Goal: Complete application form

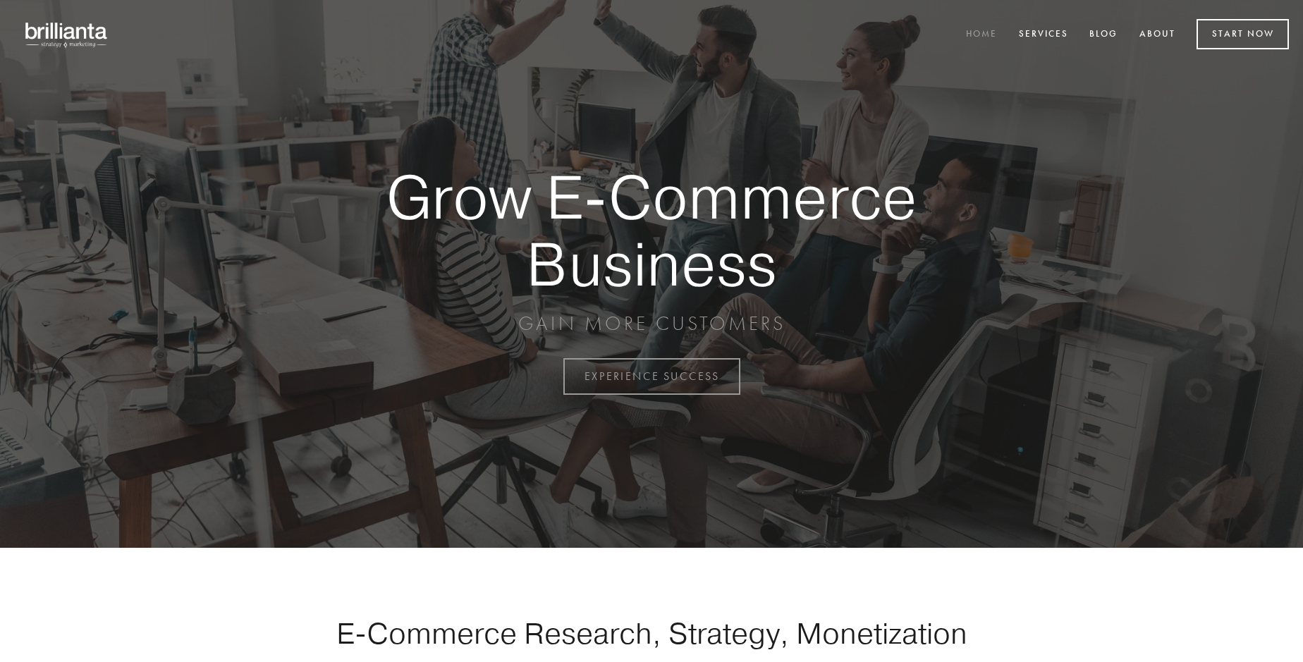
scroll to position [3696, 0]
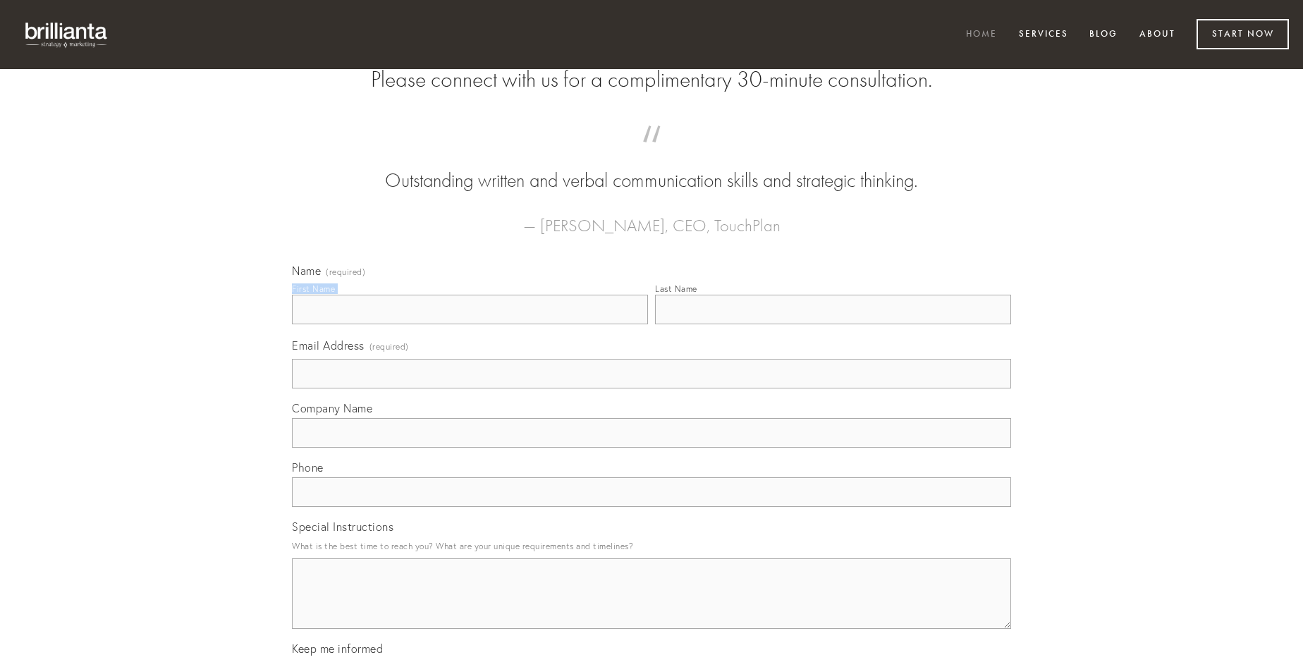
type input "[PERSON_NAME]"
click at [833, 324] on input "Last Name" at bounding box center [833, 310] width 356 height 30
type input "[PERSON_NAME]"
click at [651, 388] on input "Email Address (required)" at bounding box center [651, 374] width 719 height 30
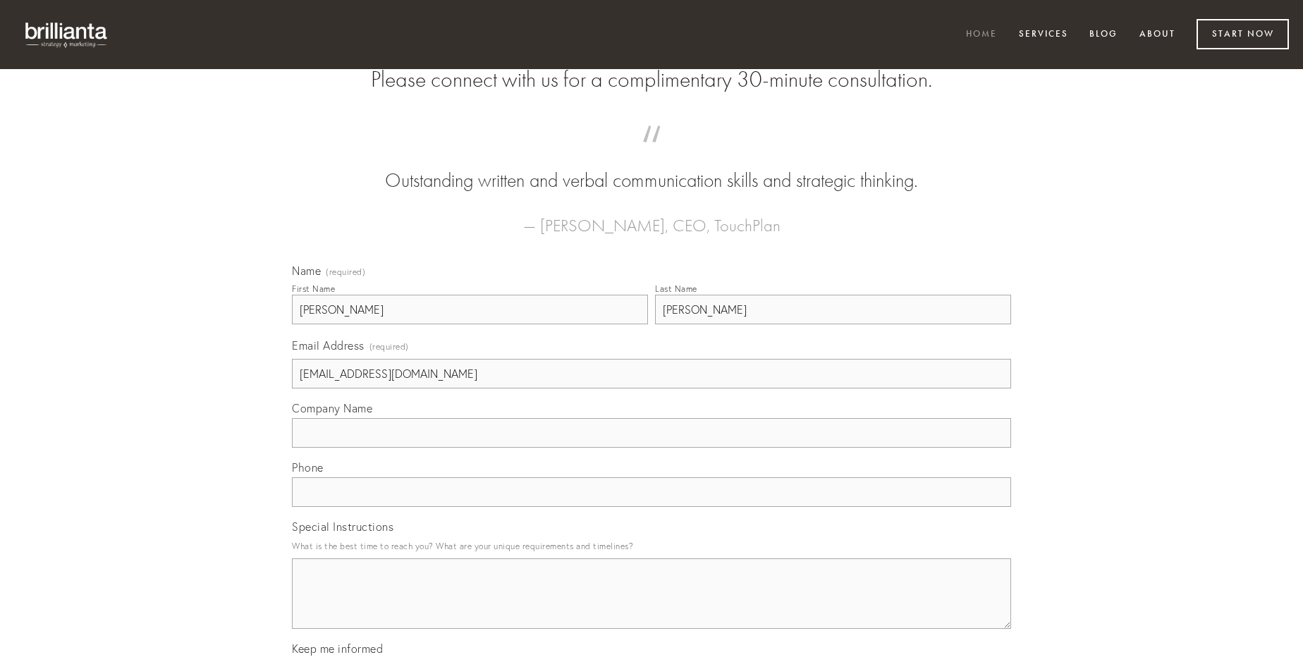
type input "[EMAIL_ADDRESS][DOMAIN_NAME]"
click at [651, 448] on input "Company Name" at bounding box center [651, 433] width 719 height 30
type input "caecus"
click at [651, 507] on input "text" at bounding box center [651, 492] width 719 height 30
click at [651, 606] on textarea "Special Instructions" at bounding box center [651, 593] width 719 height 71
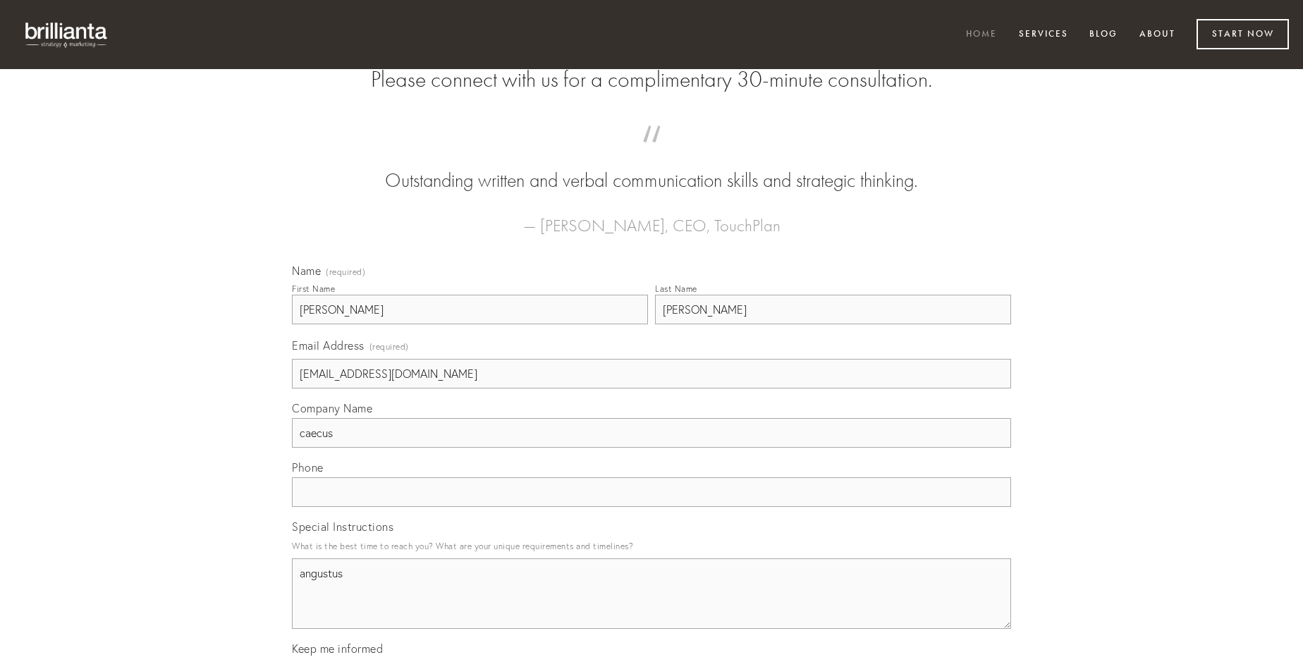
type textarea "angustus"
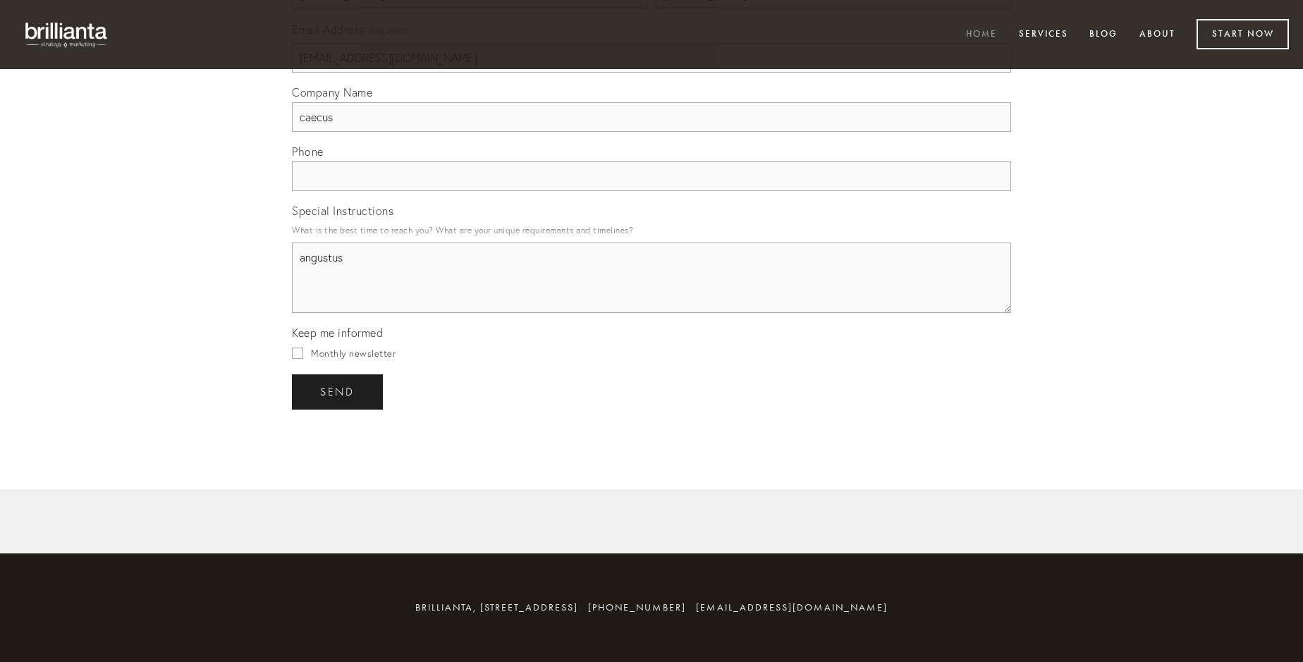
click at [338, 391] on span "send" at bounding box center [337, 392] width 35 height 13
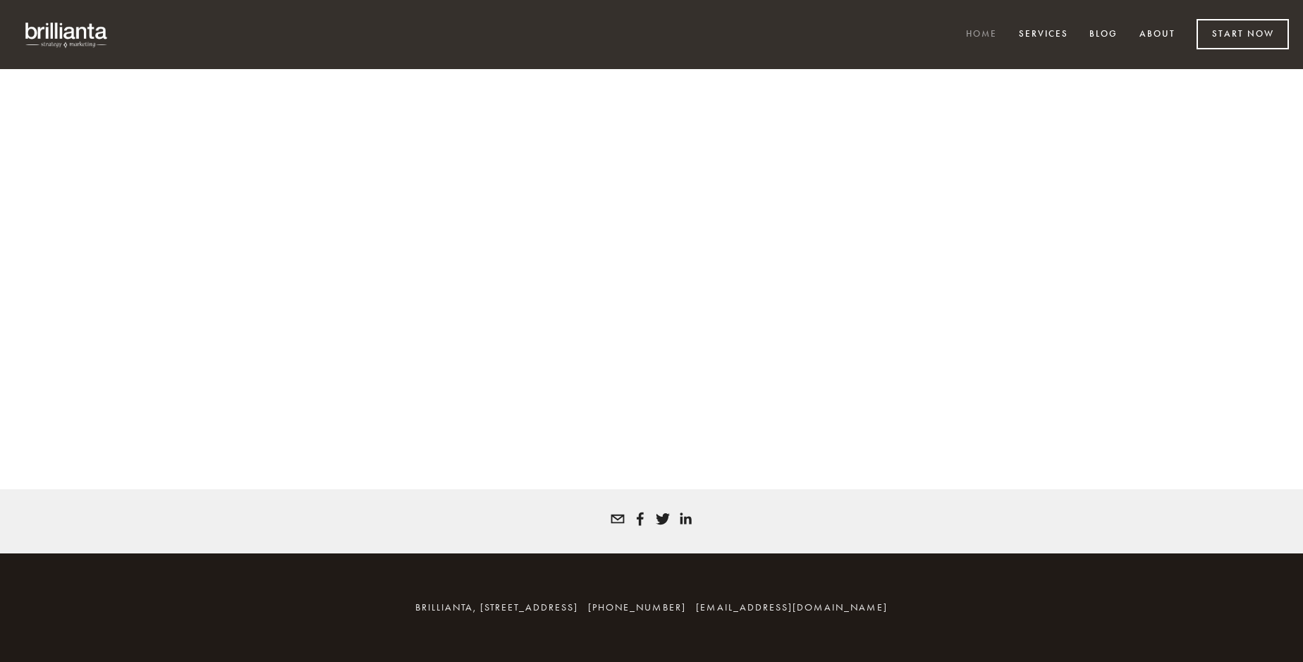
scroll to position [3677, 0]
